Goal: Feedback & Contribution: Leave review/rating

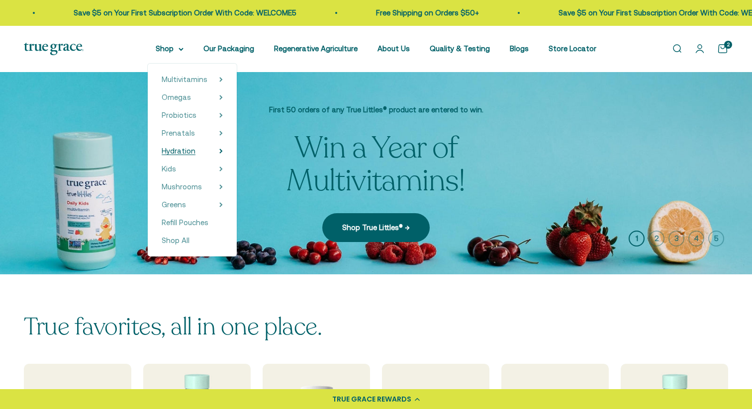
click at [195, 151] on span "Hydration" at bounding box center [179, 151] width 34 height 8
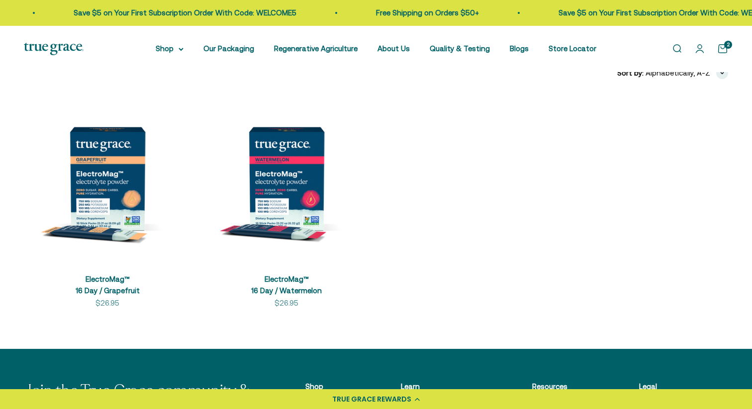
scroll to position [198, 0]
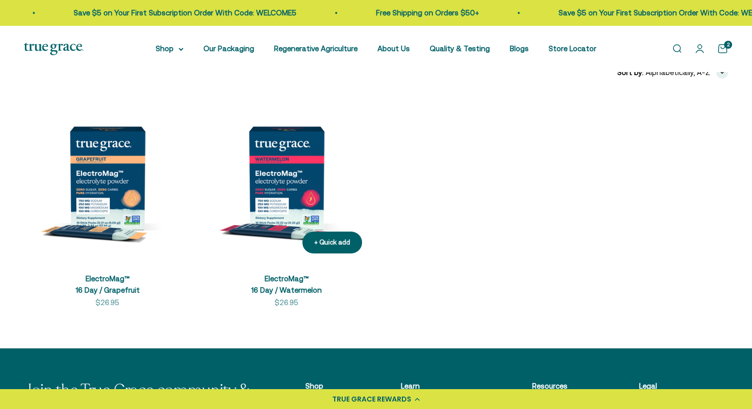
click at [292, 179] on img at bounding box center [286, 177] width 167 height 167
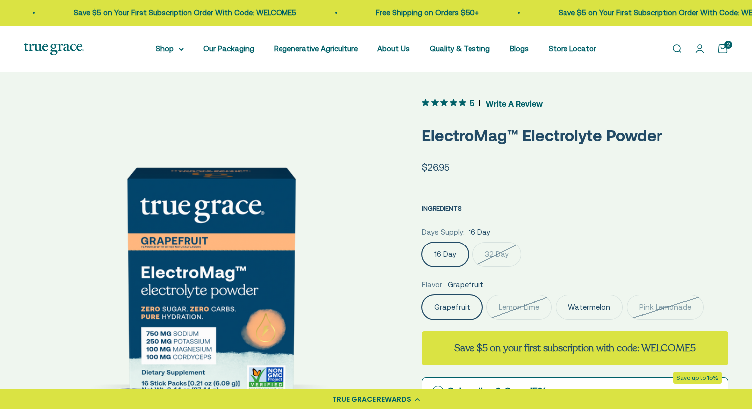
click at [504, 103] on span "Write A Review" at bounding box center [514, 103] width 57 height 15
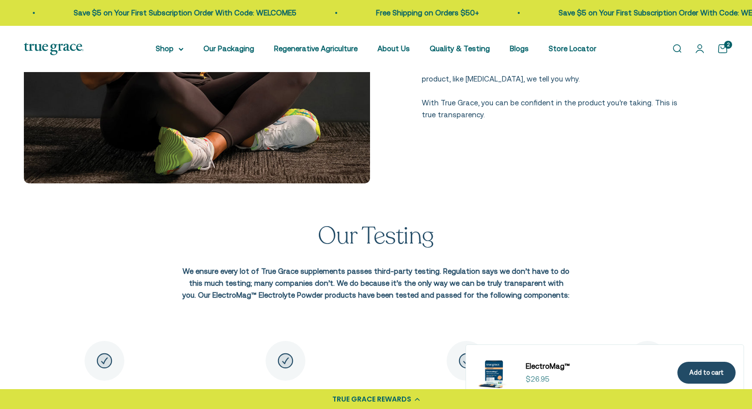
scroll to position [1428, 0]
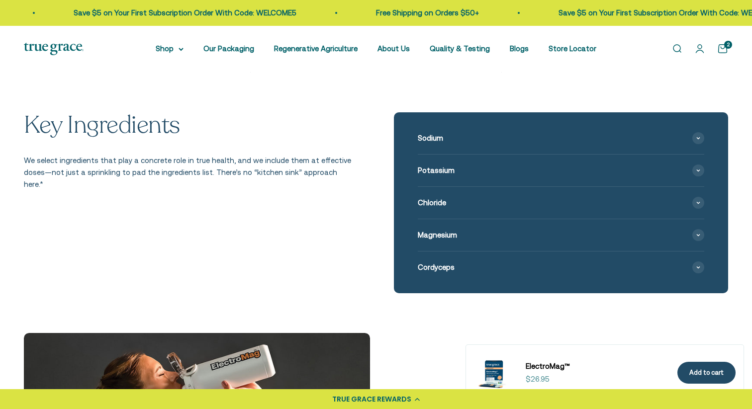
scroll to position [1079, 0]
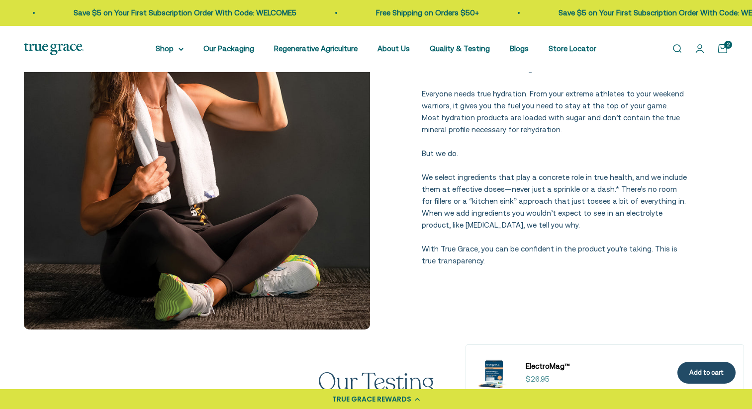
scroll to position [1399, 0]
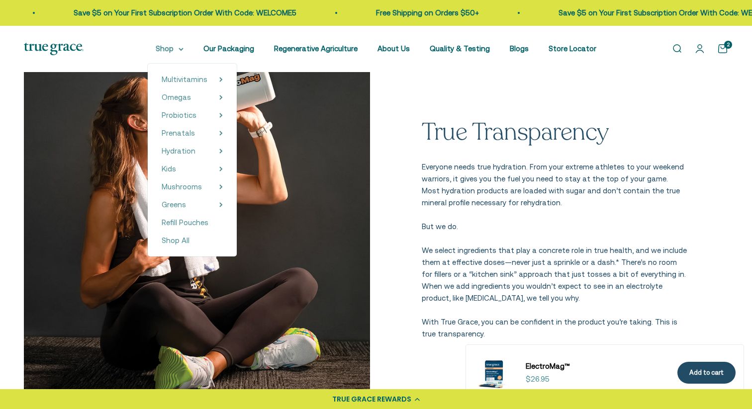
click at [174, 48] on summary "Shop" at bounding box center [170, 49] width 28 height 12
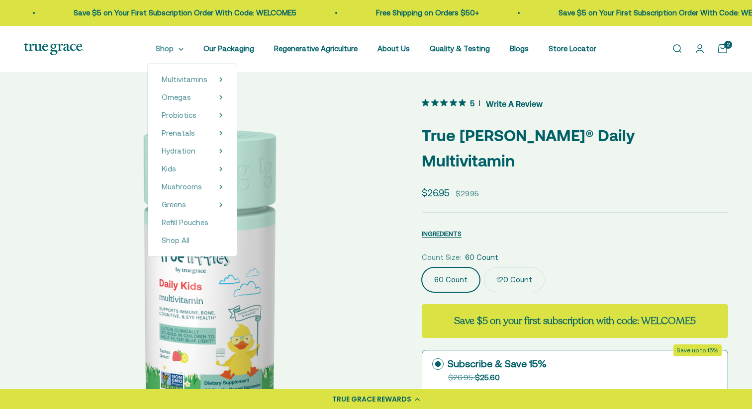
click at [175, 46] on summary "Shop" at bounding box center [170, 49] width 28 height 12
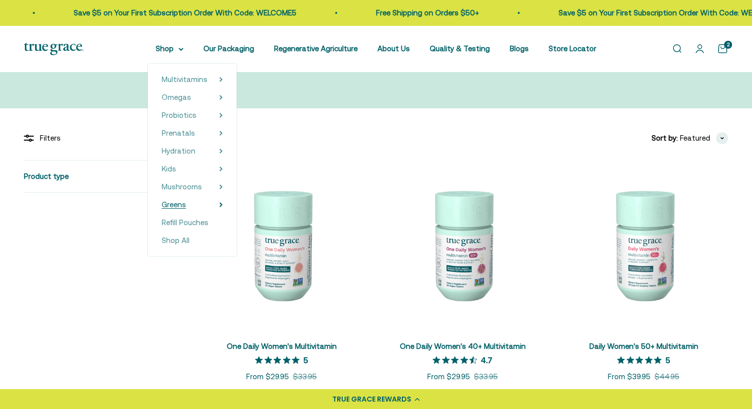
scroll to position [134, 0]
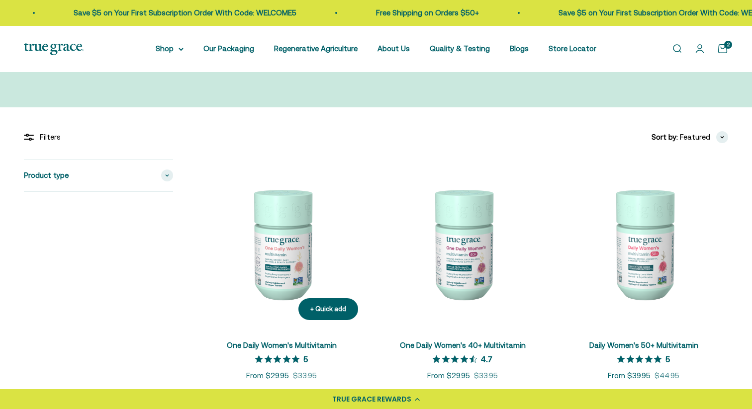
click at [286, 261] on img at bounding box center [281, 243] width 169 height 169
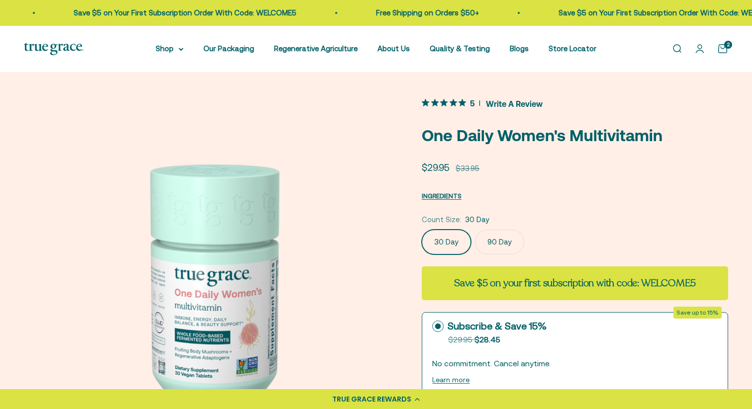
click at [513, 102] on span "Write A Review" at bounding box center [514, 103] width 57 height 15
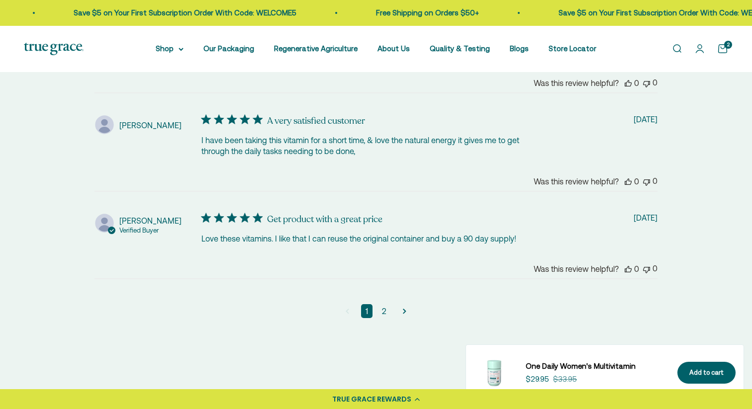
scroll to position [2440, 0]
click at [384, 309] on link "2" at bounding box center [383, 310] width 13 height 14
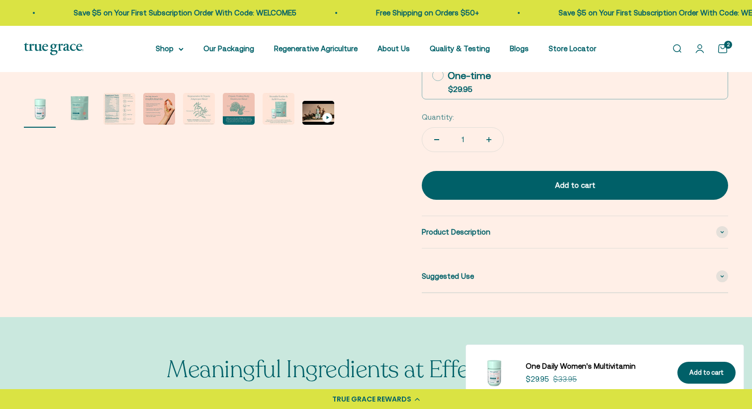
scroll to position [0, 0]
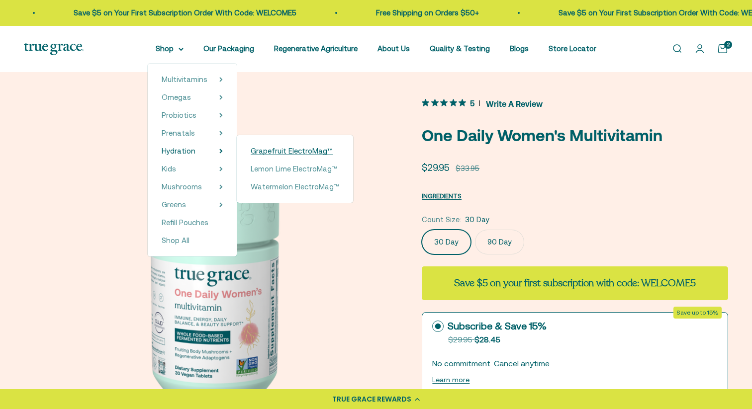
click at [263, 150] on span "Grapefruit ElectroMag™" at bounding box center [292, 151] width 82 height 8
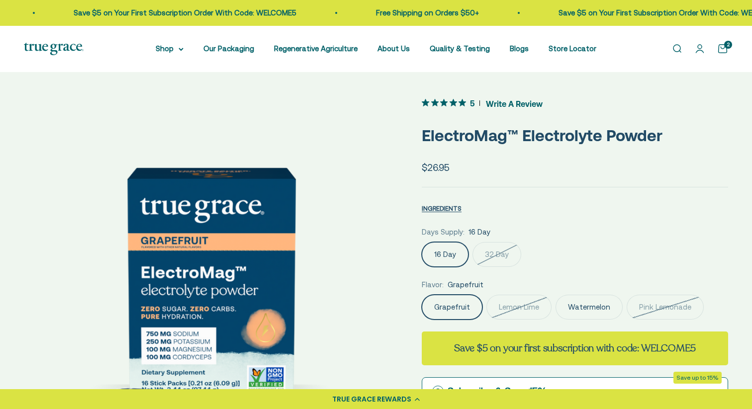
click at [520, 101] on span "Write A Review" at bounding box center [514, 103] width 57 height 15
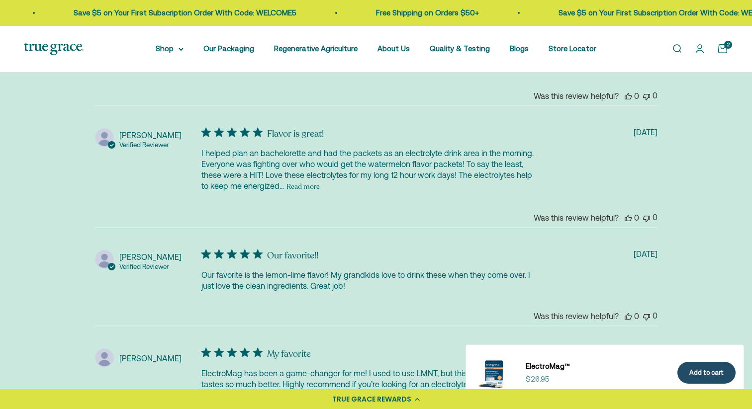
scroll to position [2548, 0]
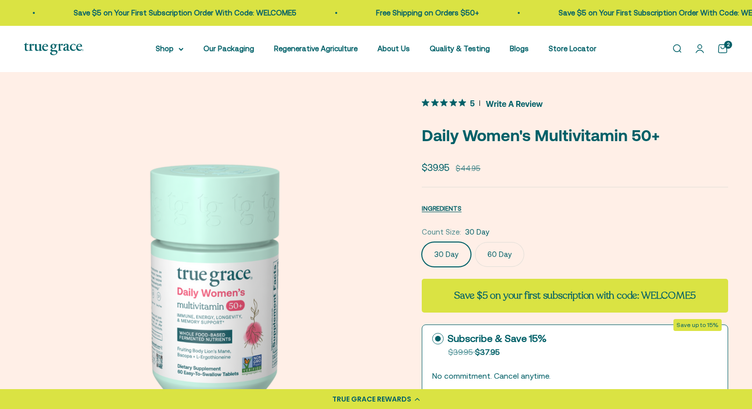
click at [500, 99] on span "Write A Review" at bounding box center [514, 103] width 57 height 15
click at [522, 100] on span "Write A Review" at bounding box center [514, 103] width 57 height 15
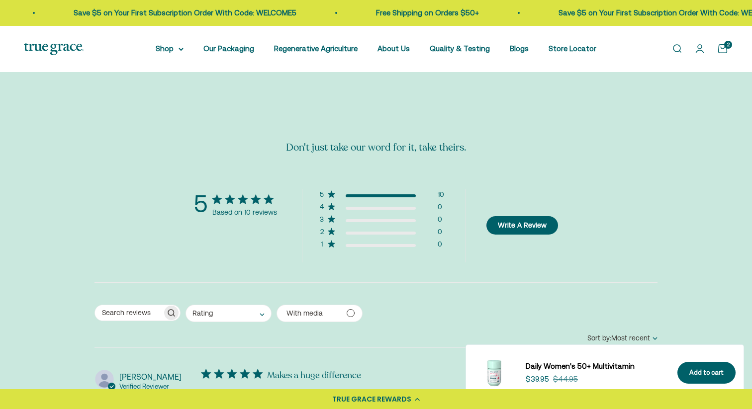
scroll to position [2021, 0]
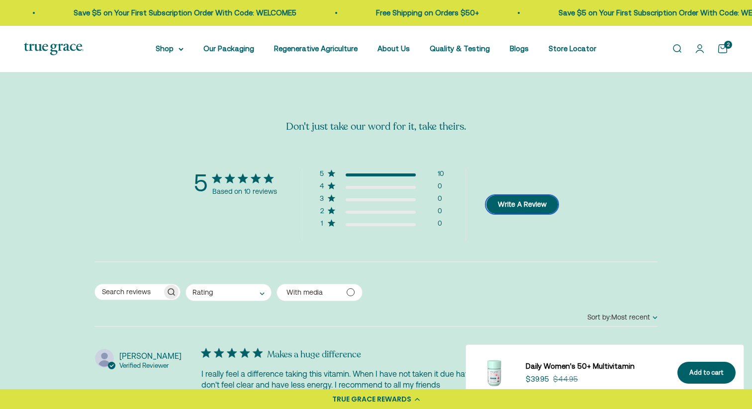
click at [519, 203] on button "Write A Review" at bounding box center [522, 204] width 72 height 18
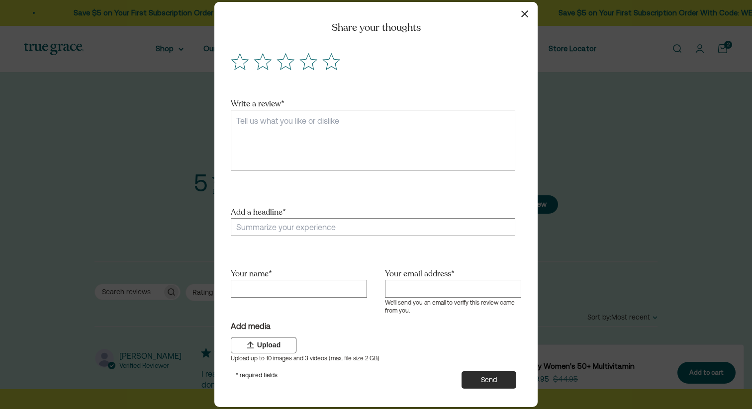
scroll to position [0, 0]
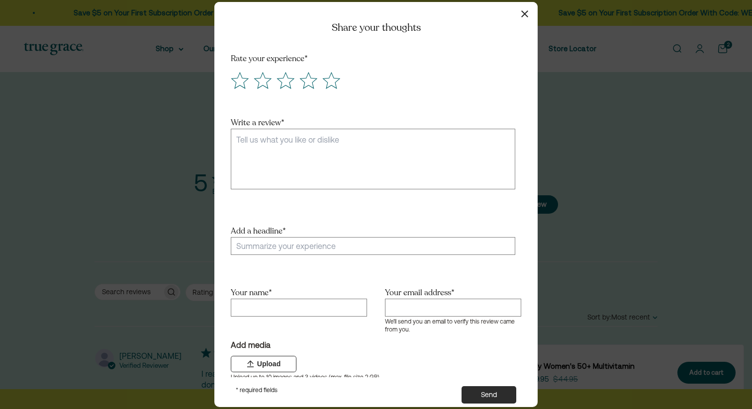
click at [526, 13] on icon "button" at bounding box center [524, 13] width 7 height 7
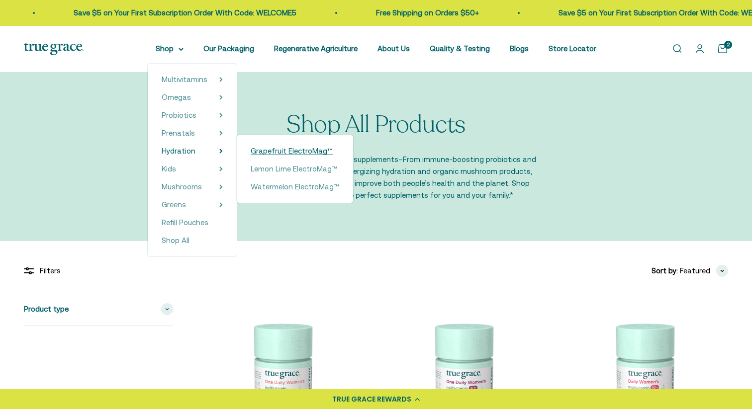
click at [264, 152] on span "Grapefruit ElectroMag™" at bounding box center [292, 151] width 82 height 8
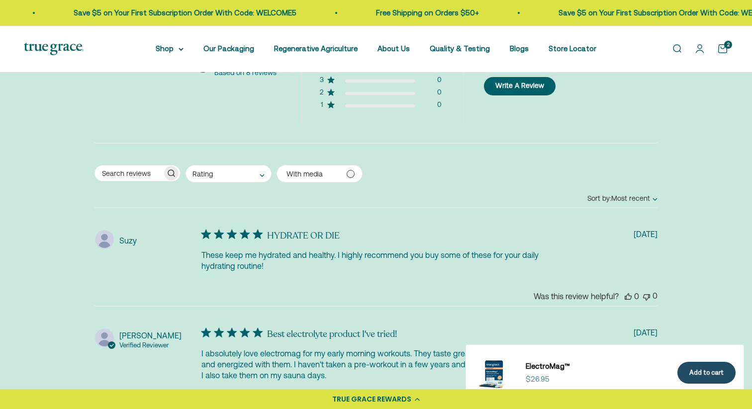
scroll to position [2249, 0]
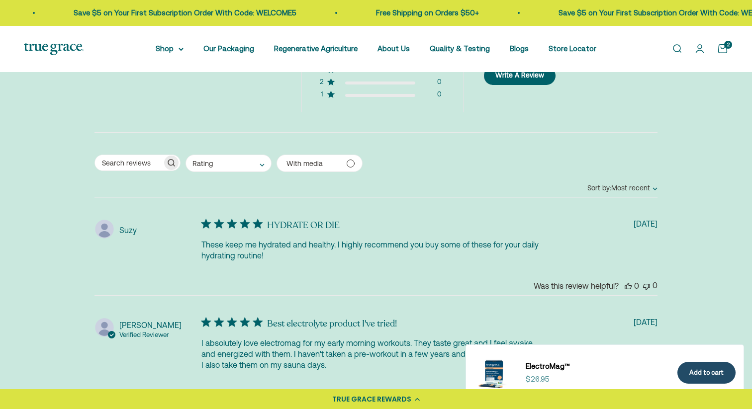
click at [647, 189] on span "Sort by: Most recent" at bounding box center [618, 188] width 63 height 8
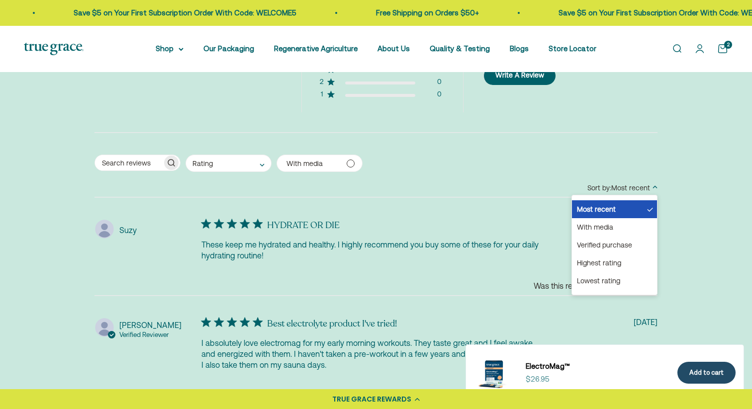
click at [707, 199] on div "Don't just take our word for it, take theirs. 5 Based on 8 reviews 5 8 4 0 3 0 …" at bounding box center [376, 384] width 704 height 857
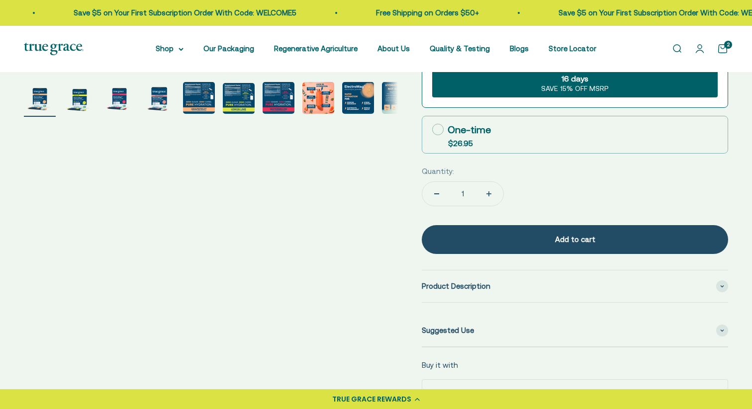
scroll to position [0, 0]
